Goal: Obtain resource: Obtain resource

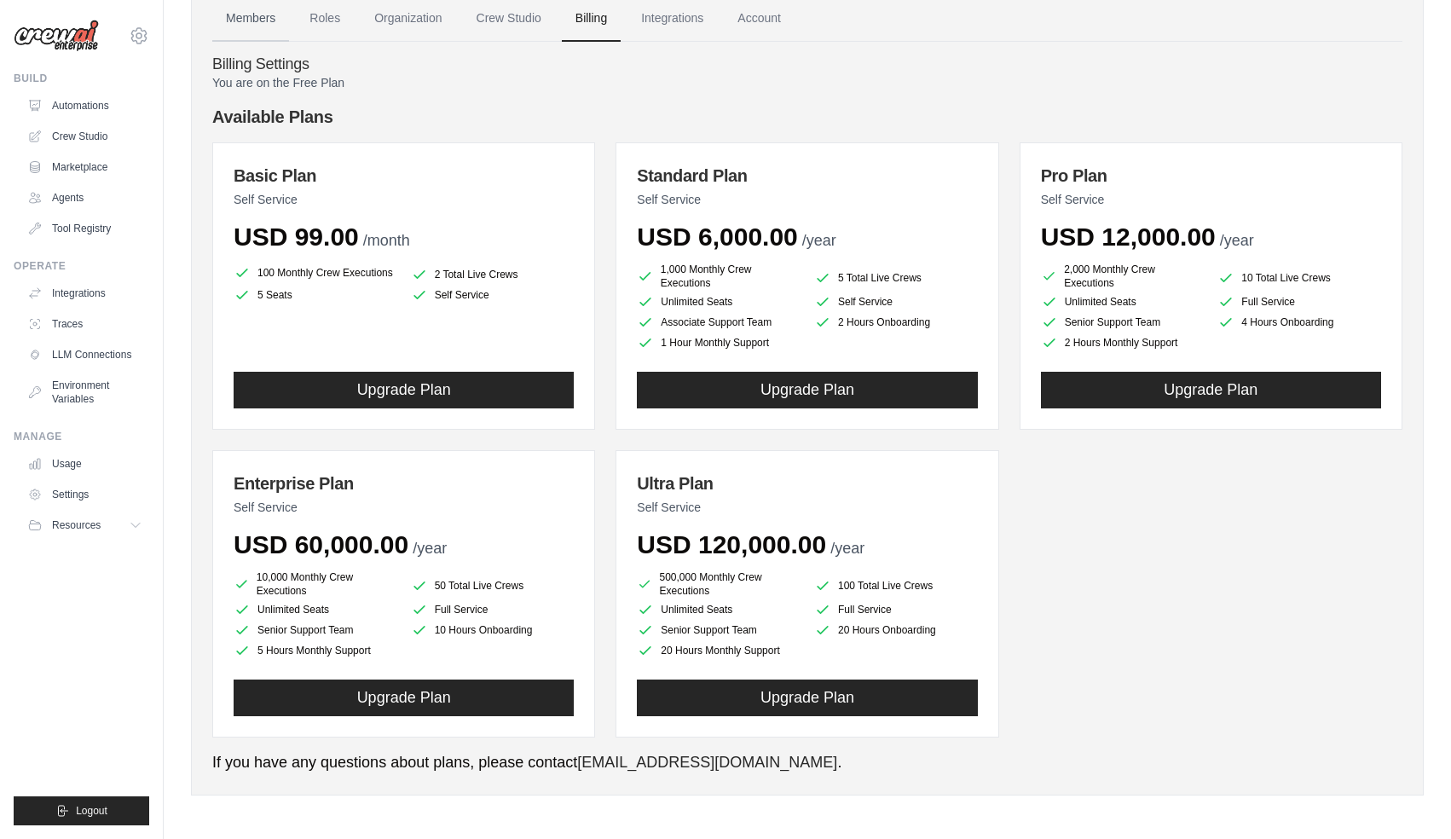
click at [248, 14] on link "Members" at bounding box center [250, 19] width 77 height 46
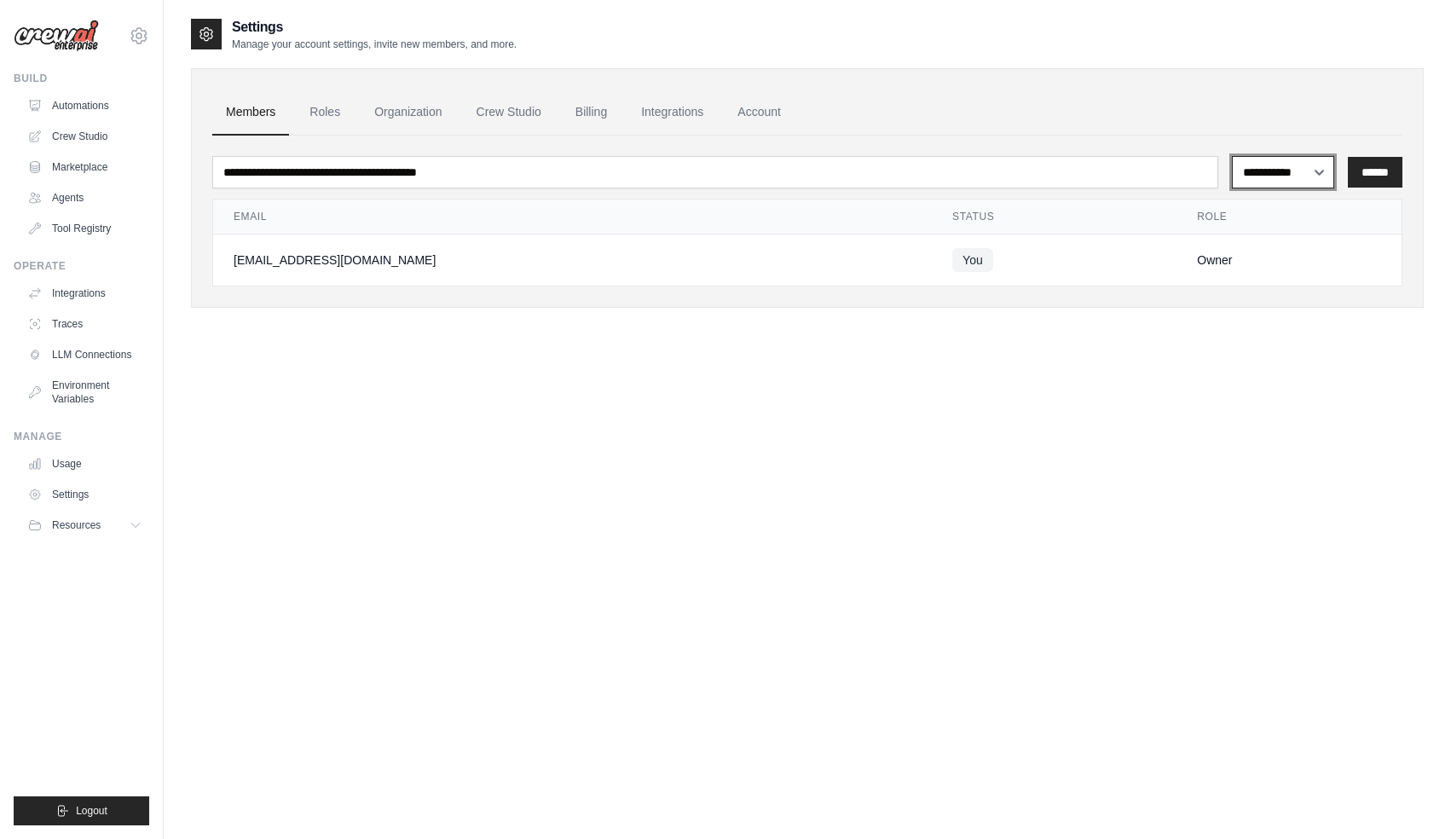
click at [1325, 164] on select "**********" at bounding box center [1283, 172] width 103 height 32
click at [118, 109] on link "Automations" at bounding box center [86, 105] width 129 height 27
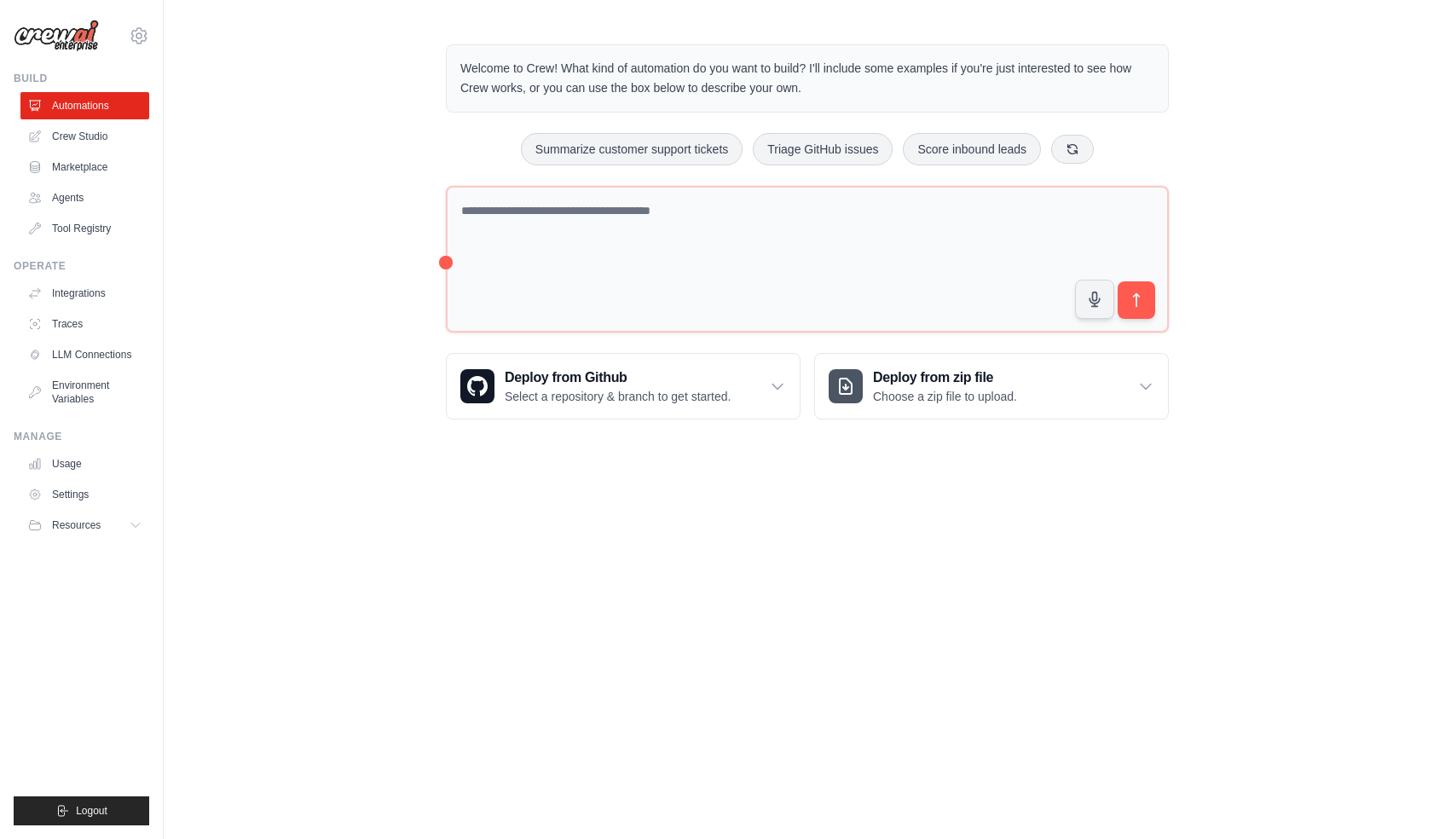
click at [317, 202] on div "Welcome to Crew! What kind of automation do you want to build? I'll include som…" at bounding box center [807, 232] width 1287 height 430
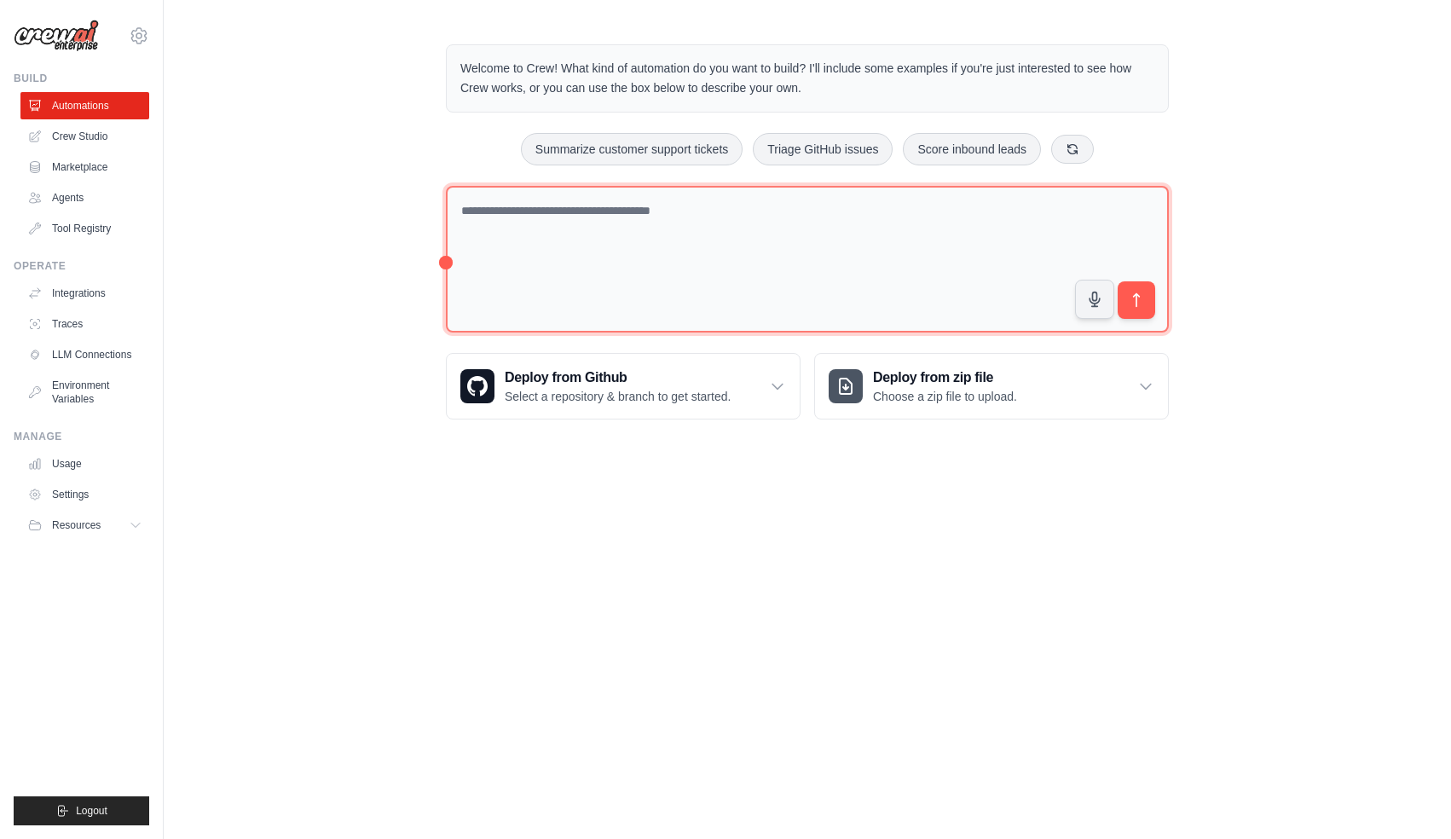
click at [533, 223] on textarea at bounding box center [807, 259] width 723 height 147
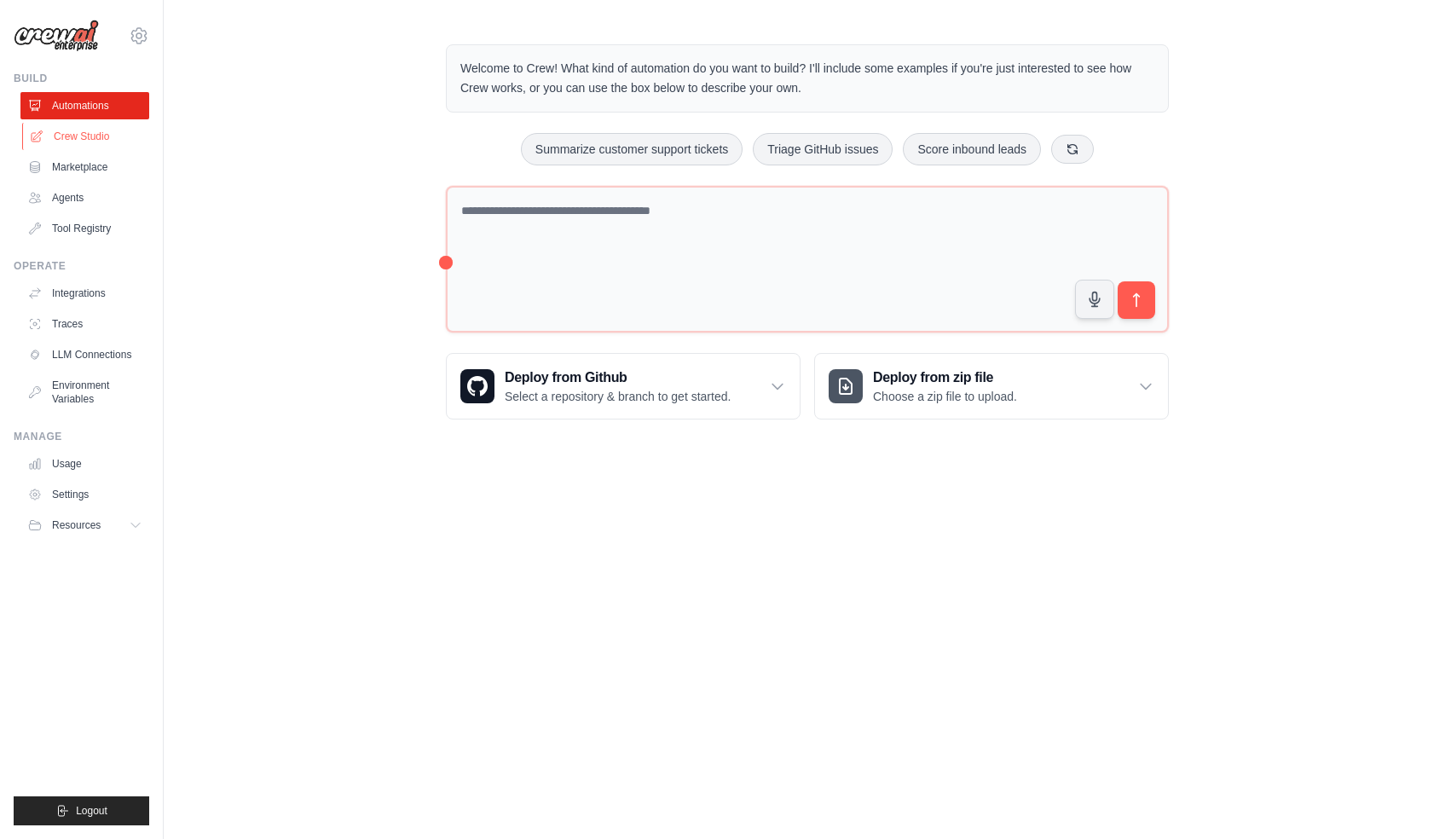
click at [111, 141] on link "Crew Studio" at bounding box center [86, 136] width 129 height 27
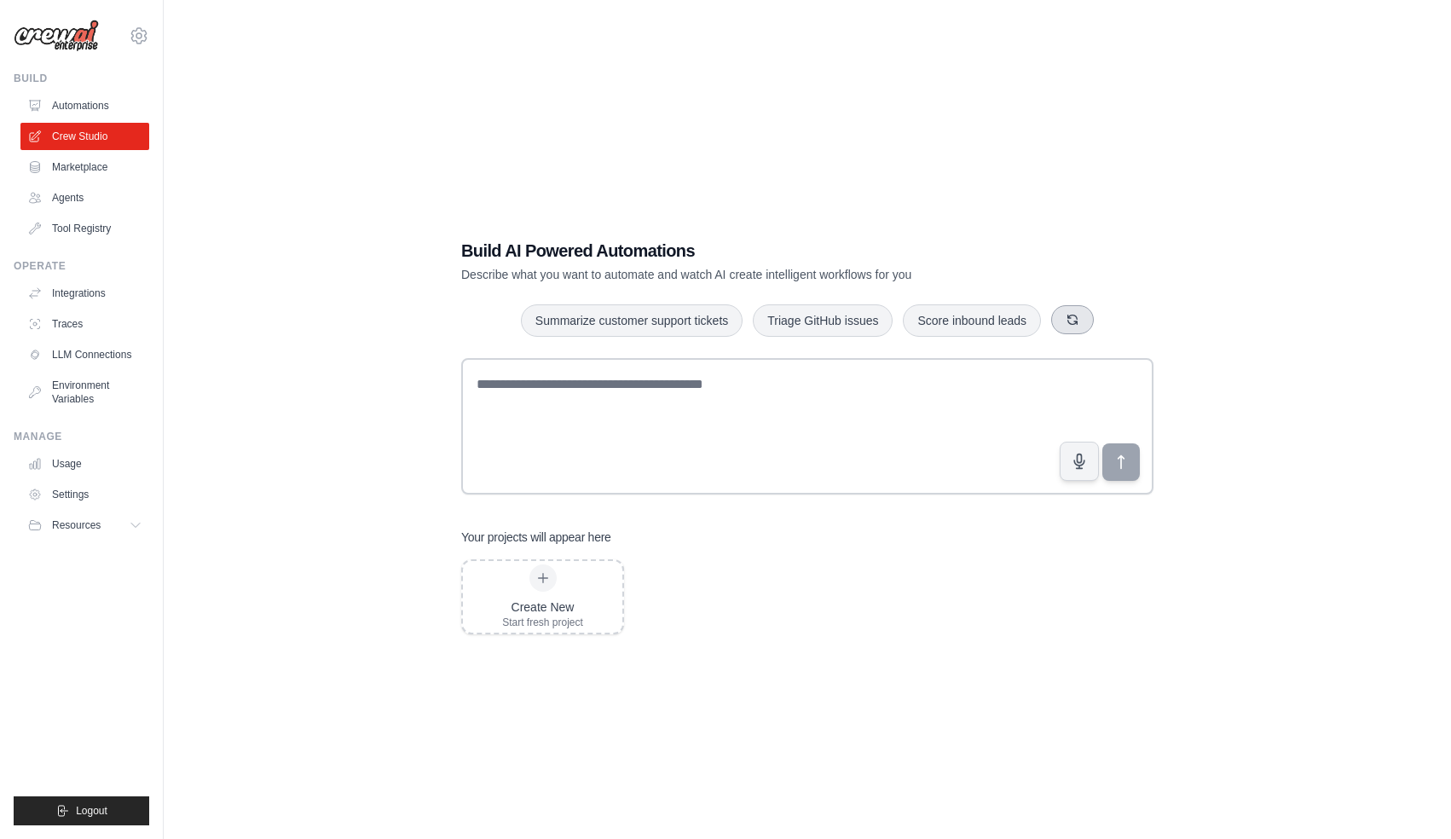
click at [1065, 317] on button "button" at bounding box center [1072, 319] width 43 height 29
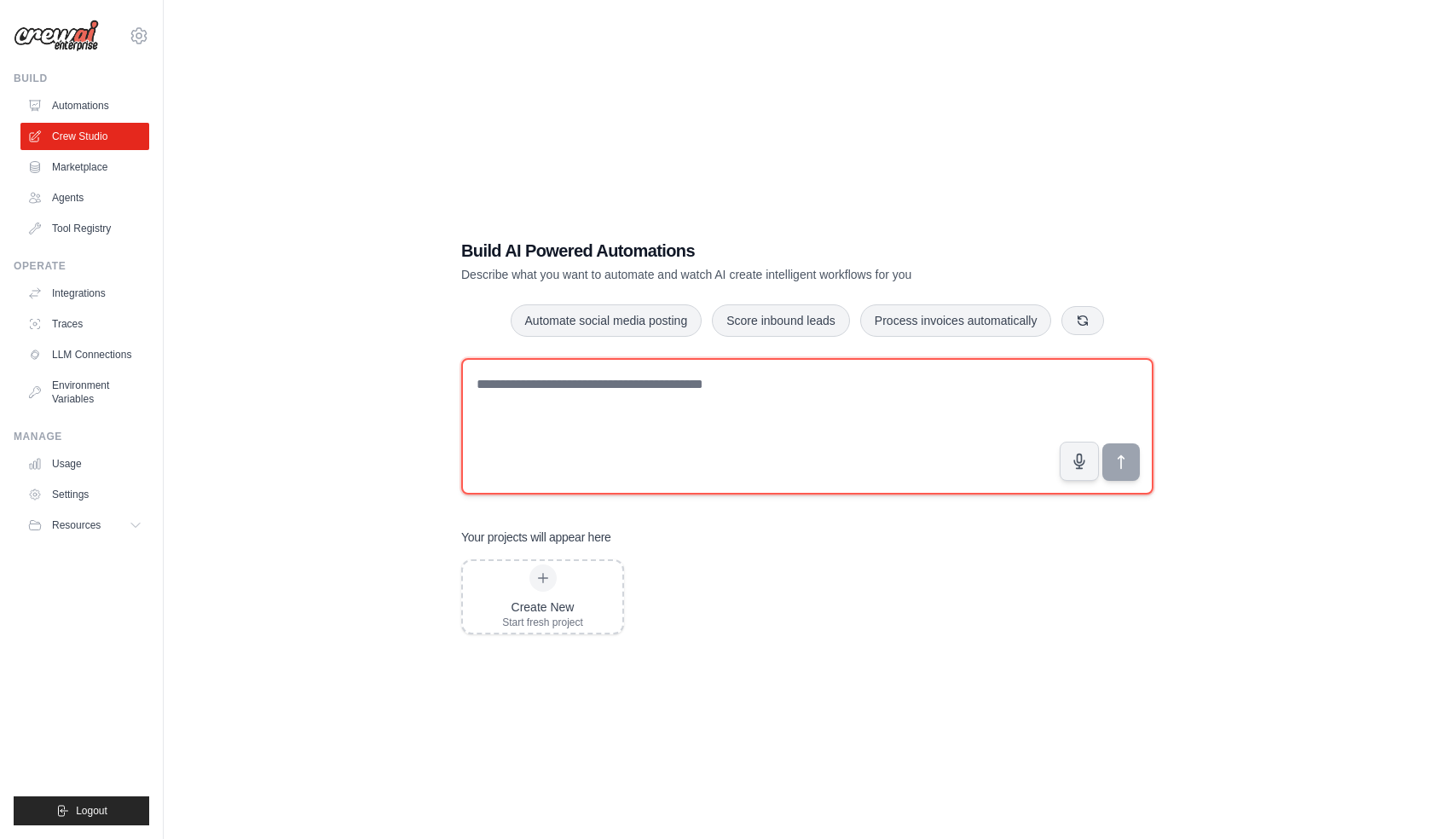
click at [915, 470] on textarea at bounding box center [807, 426] width 692 height 136
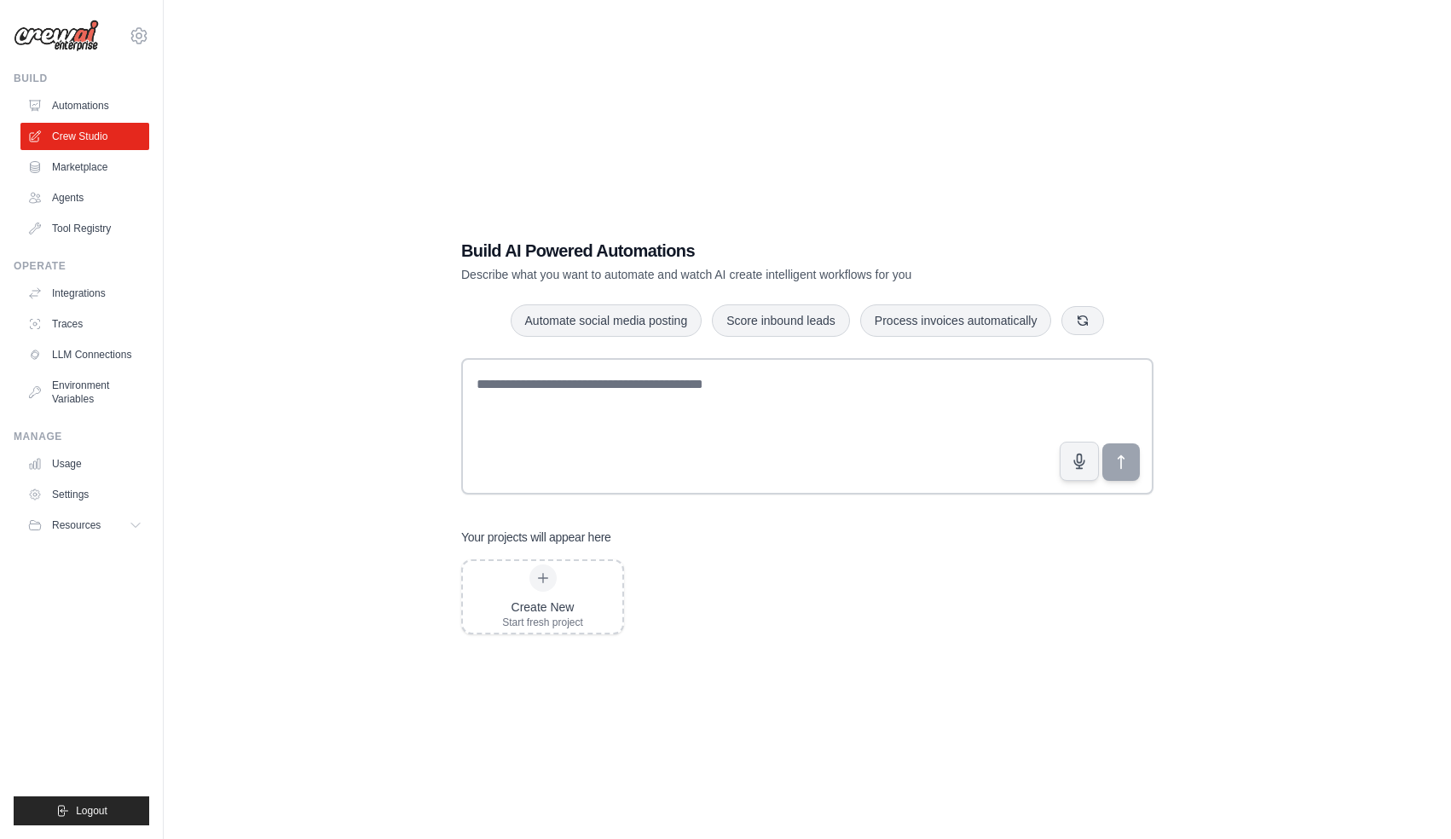
click at [333, 315] on div "Build AI Powered Automations Describe what you want to automate and watch AI cr…" at bounding box center [807, 436] width 1232 height 839
click at [98, 165] on link "Marketplace" at bounding box center [86, 166] width 129 height 27
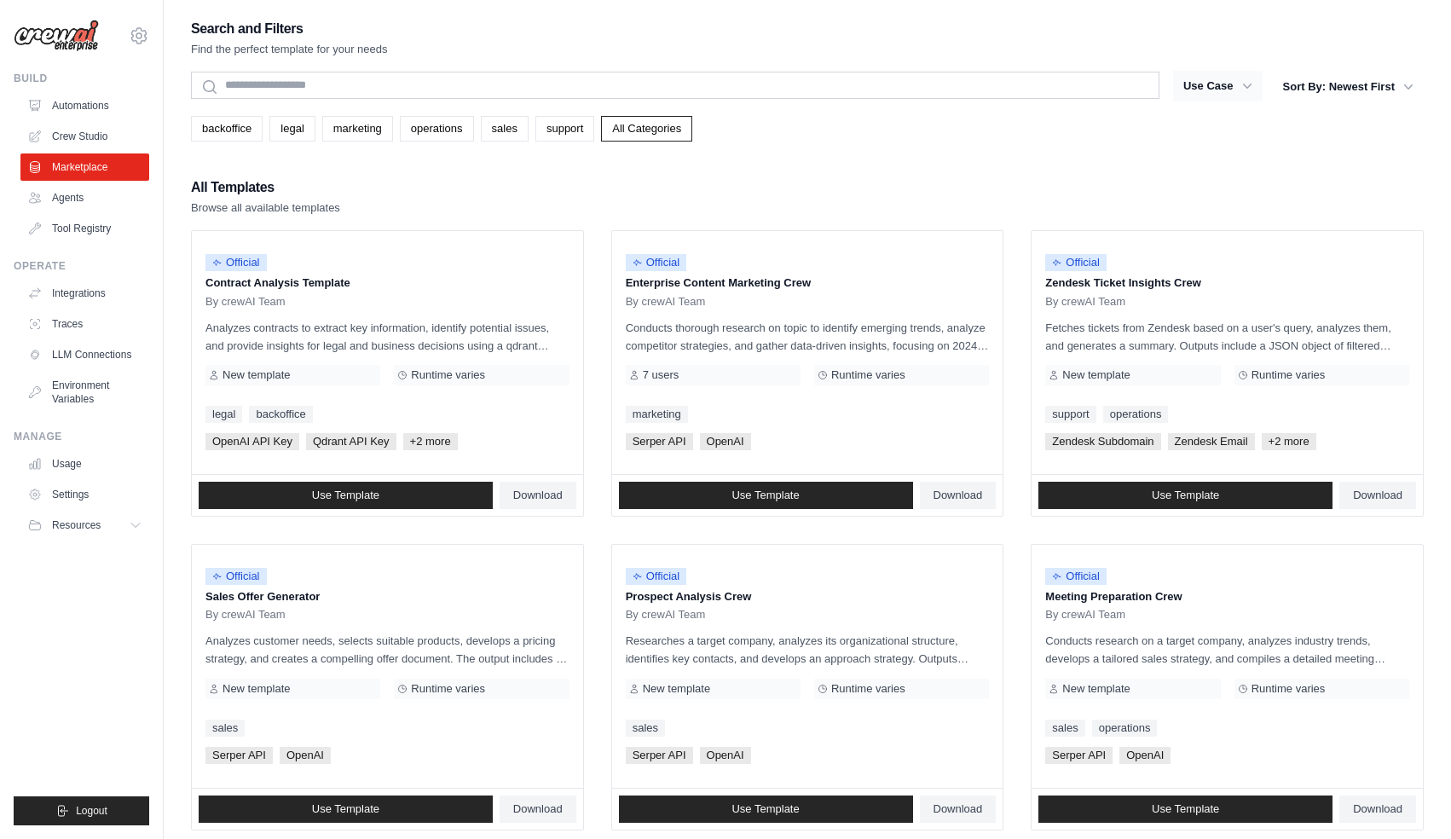
click at [1235, 87] on button "Use Case" at bounding box center [1217, 86] width 89 height 31
click at [1243, 89] on icon "button" at bounding box center [1246, 86] width 17 height 17
click at [1324, 87] on button "Sort By: Newest First" at bounding box center [1348, 86] width 151 height 31
click at [1254, 165] on div "Search and Filters Find the perfect template for your needs Search Use Case bac…" at bounding box center [807, 779] width 1232 height 1525
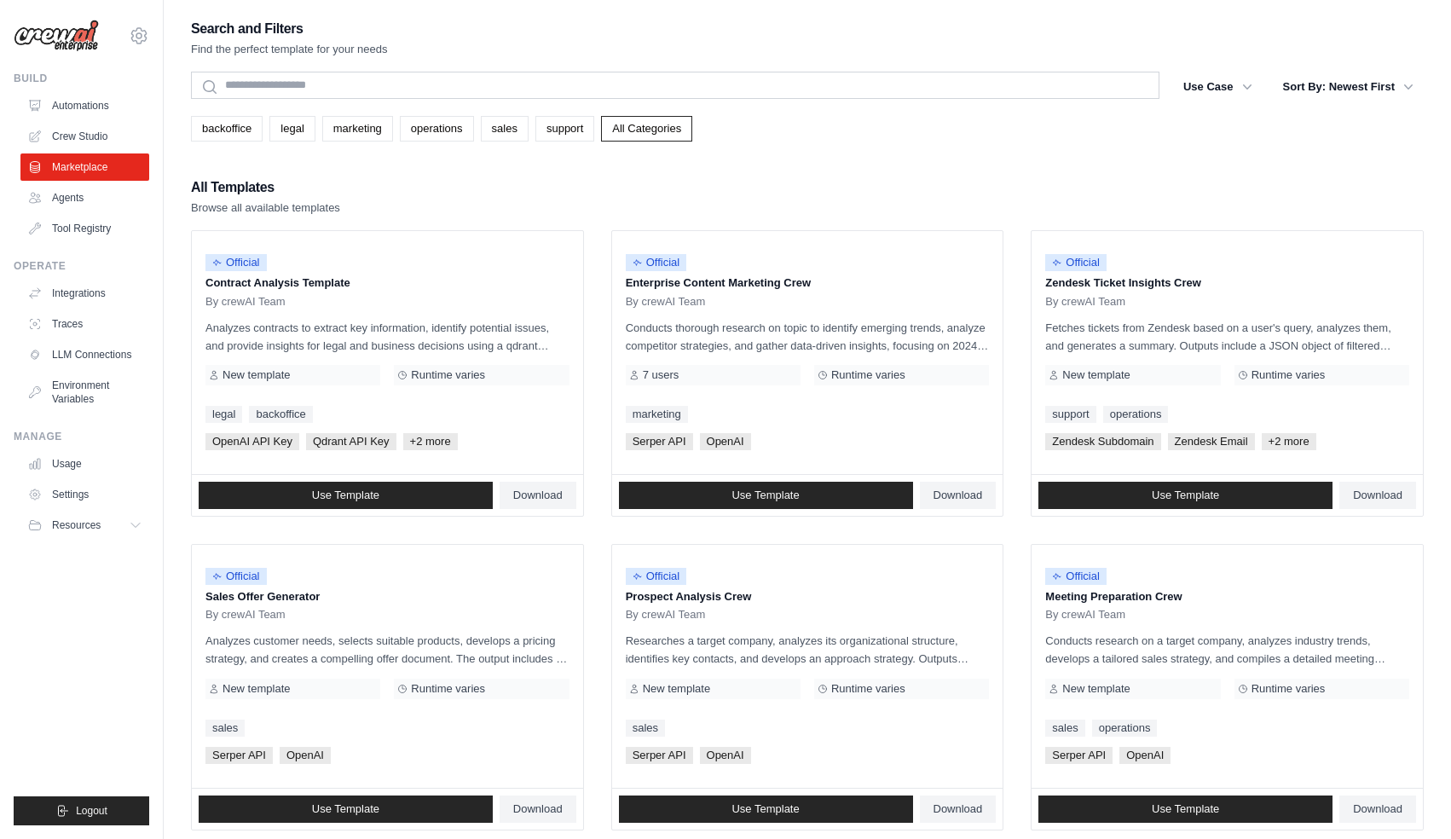
click at [997, 142] on div "Search and Filters Find the perfect template for your needs Search Use Case bac…" at bounding box center [807, 779] width 1232 height 1525
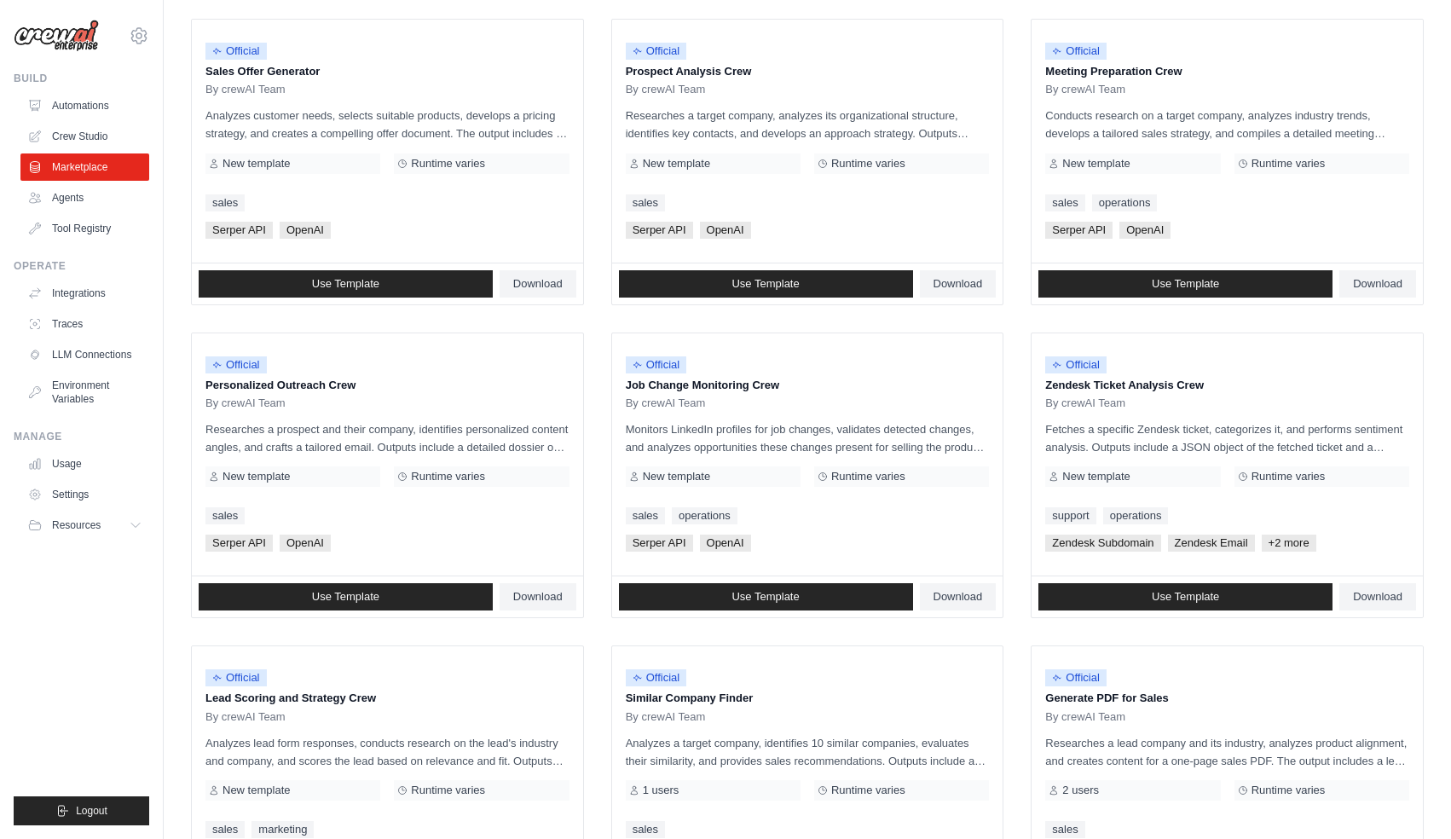
scroll to position [741, 0]
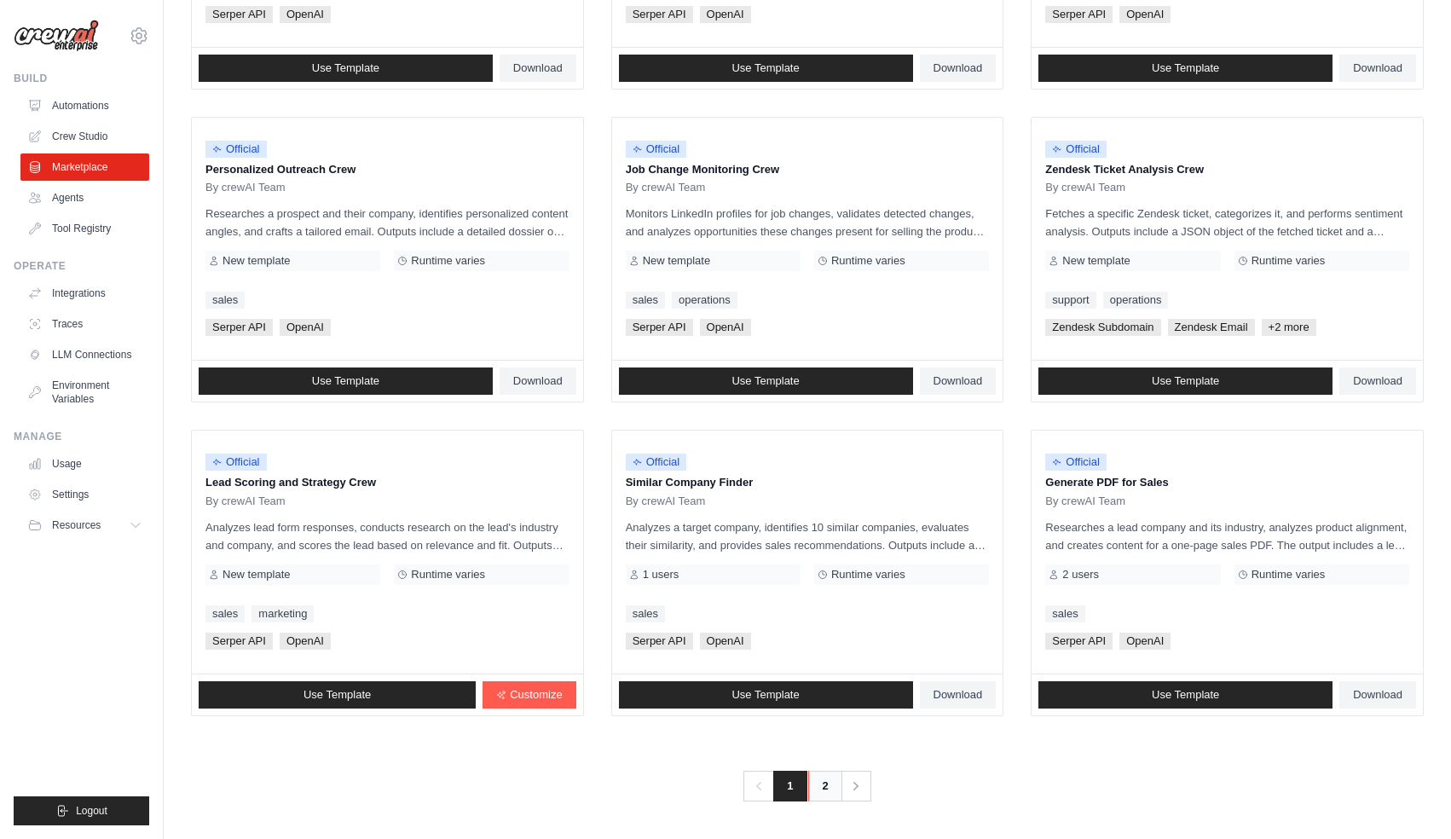
click at [832, 790] on link "2" at bounding box center [825, 786] width 34 height 31
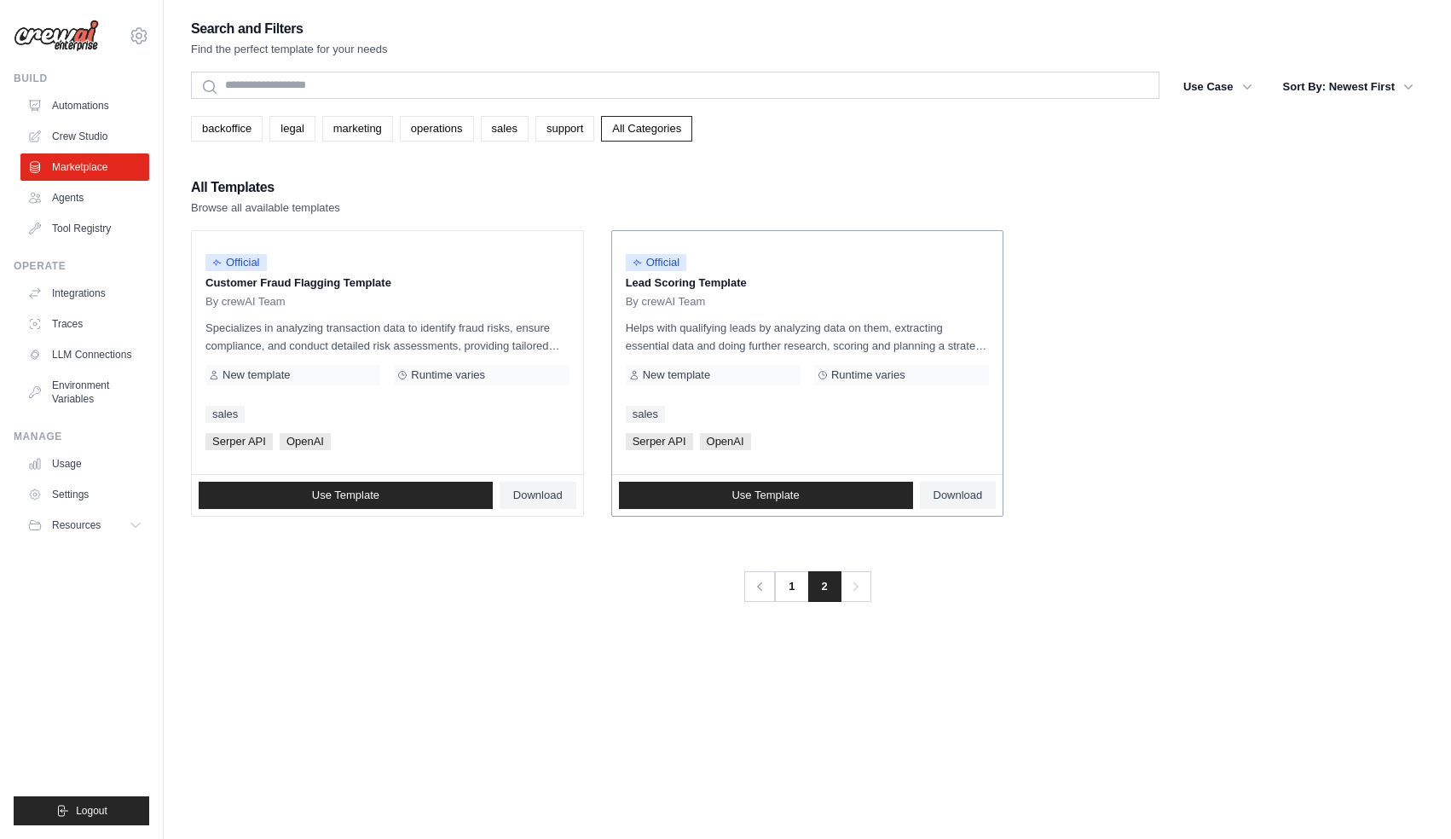
click at [713, 280] on p "Lead Scoring Template" at bounding box center [808, 282] width 364 height 17
click at [679, 292] on div "Official Lead Scoring Template By crewAI Team" at bounding box center [808, 277] width 364 height 64
click at [827, 320] on p "Helps with qualifying leads by analyzing data on them, extracting essential dat…" at bounding box center [808, 337] width 364 height 36
click at [744, 327] on p "Helps with qualifying leads by analyzing data on them, extracting essential dat…" at bounding box center [808, 337] width 364 height 36
click at [1047, 329] on ul "Official Customer Fraud Flagging Template By crewAI Team Specializes in analyzi…" at bounding box center [807, 373] width 1232 height 286
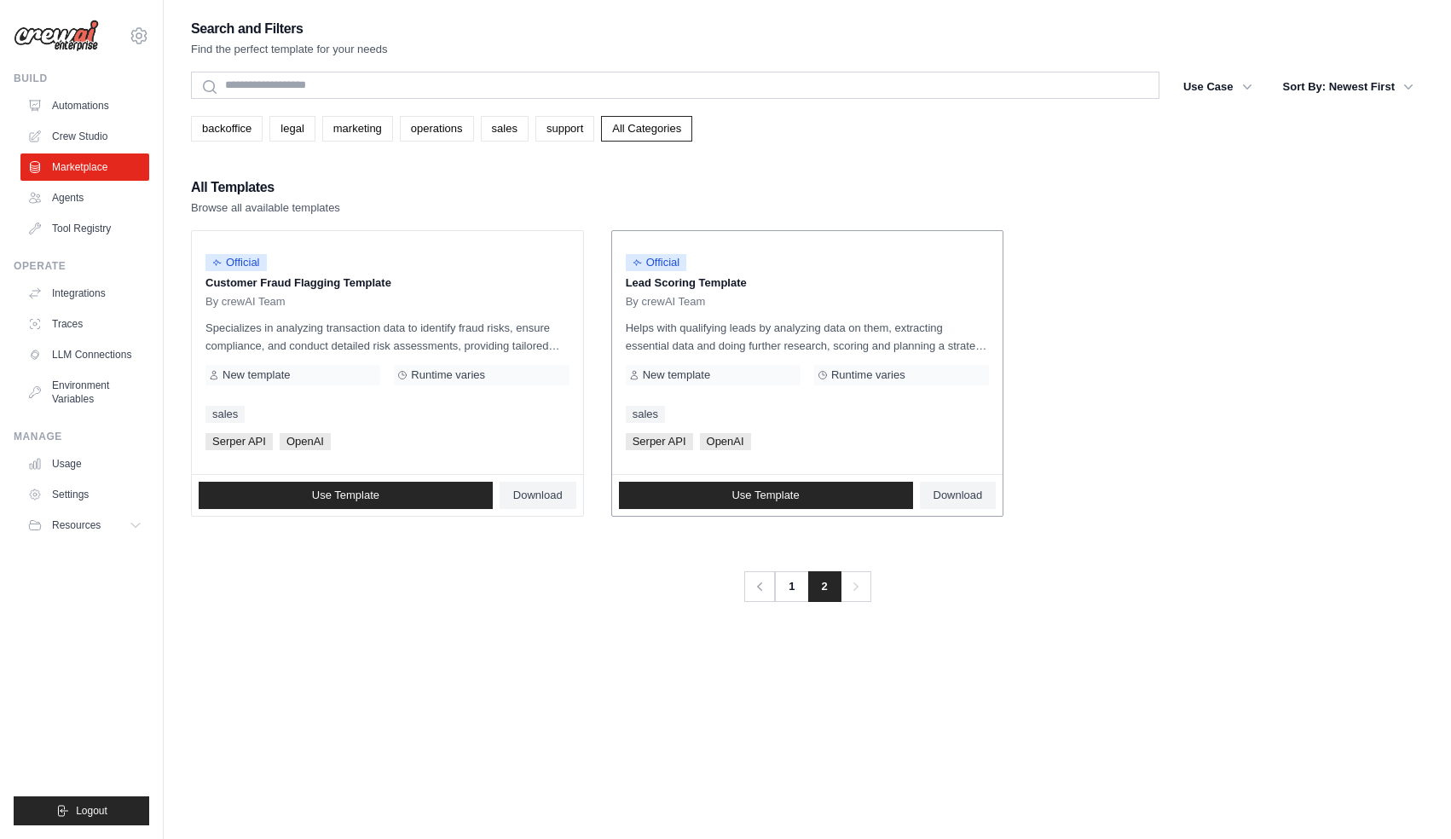
click at [816, 329] on p "Helps with qualifying leads by analyzing data on them, extracting essential dat…" at bounding box center [808, 337] width 364 height 36
click at [903, 417] on div "sales" at bounding box center [808, 414] width 364 height 17
click at [867, 492] on link "Use Template" at bounding box center [766, 495] width 294 height 27
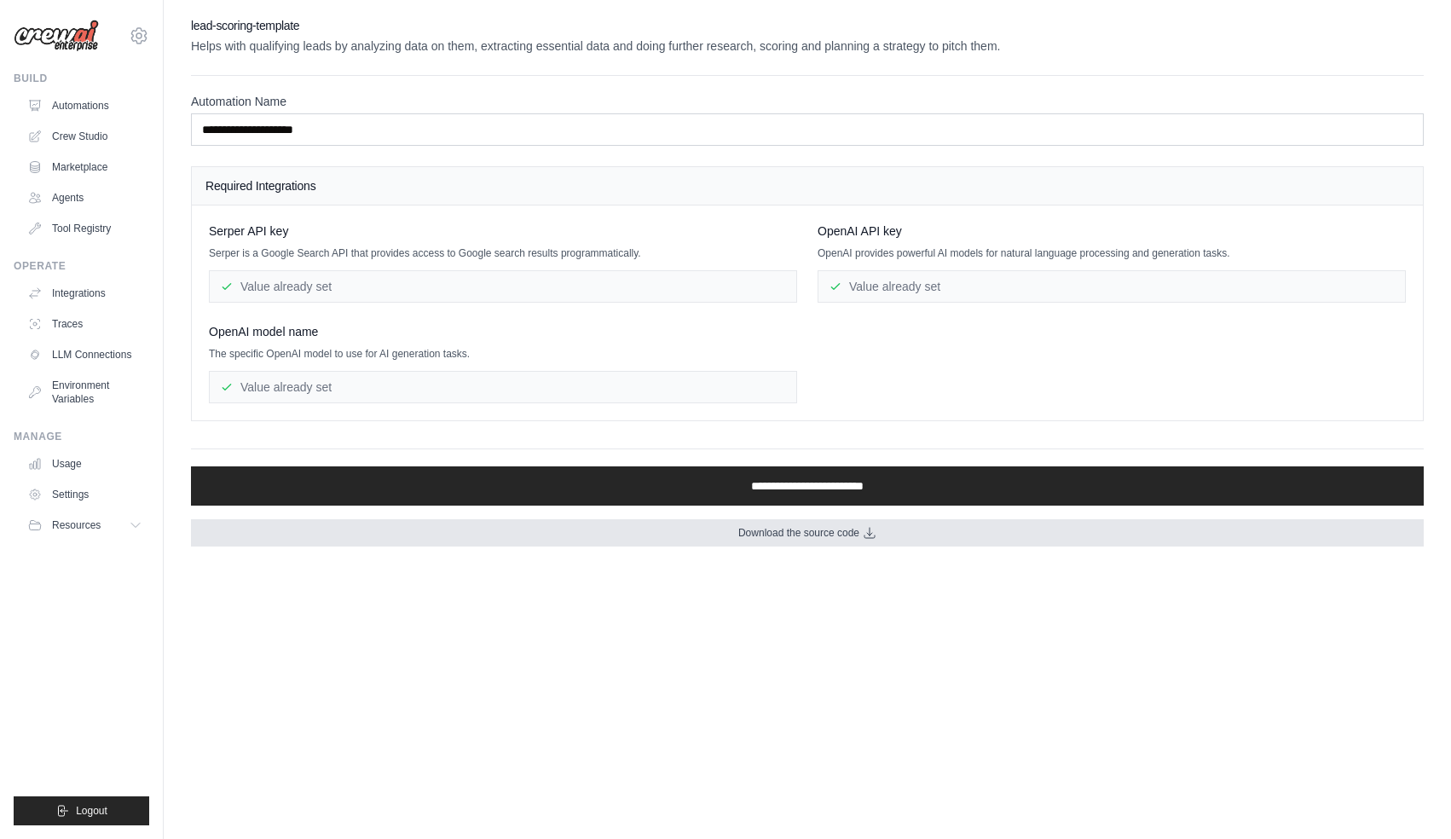
click at [849, 529] on span "Download the source code" at bounding box center [798, 533] width 121 height 14
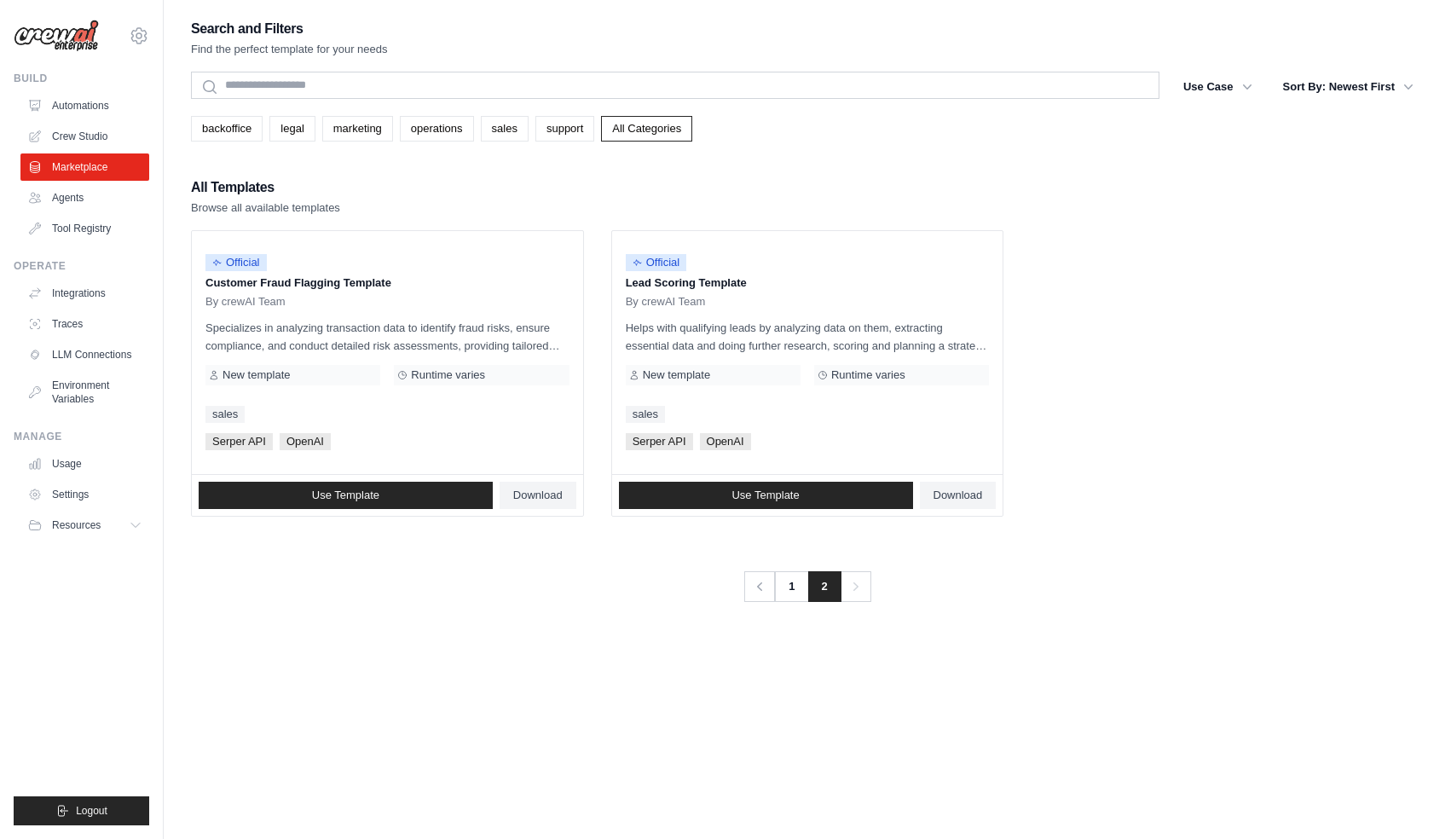
click at [715, 693] on div "Search and Filters Find the perfect template for your needs Search Use Case bac…" at bounding box center [807, 436] width 1232 height 839
click at [786, 578] on link "1" at bounding box center [793, 586] width 34 height 31
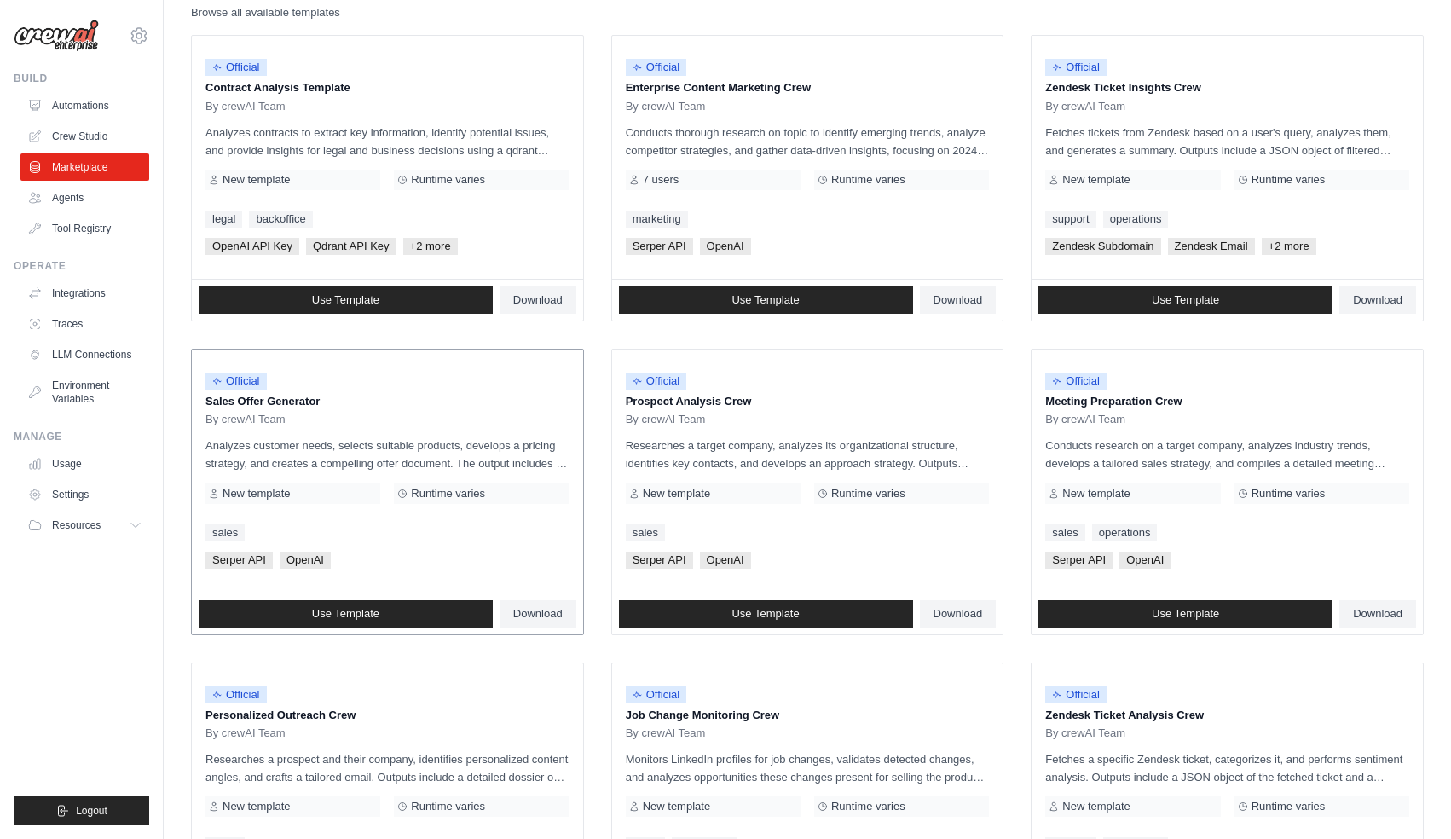
scroll to position [741, 0]
